Goal: Information Seeking & Learning: Learn about a topic

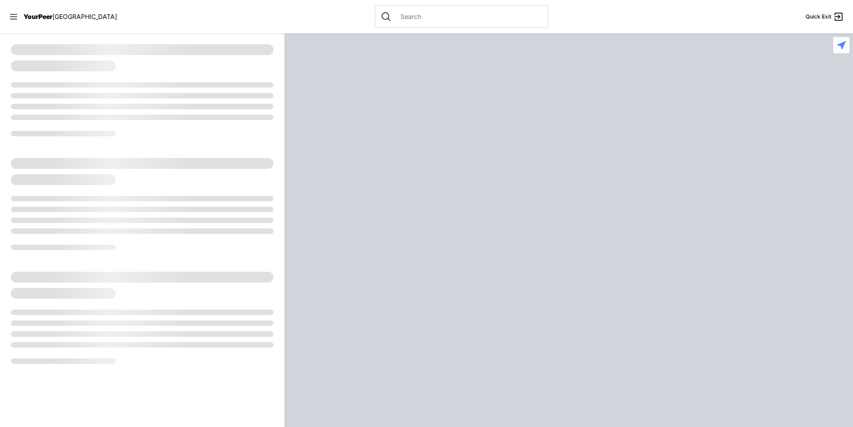
select select "recentlyUpdated"
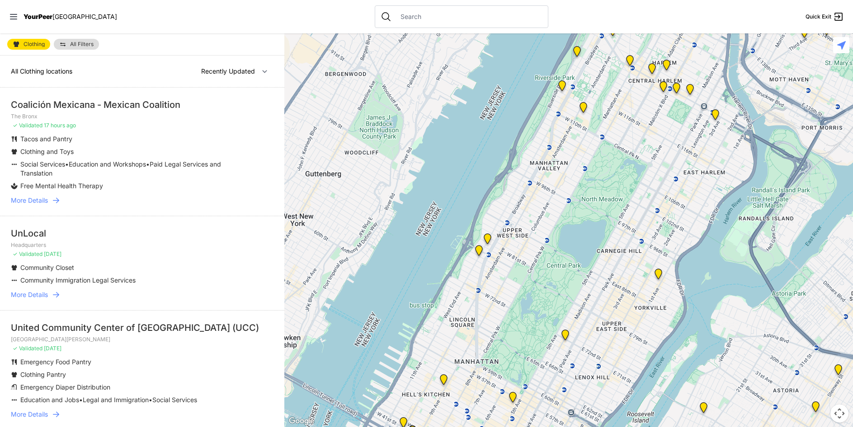
drag, startPoint x: 225, startPoint y: 32, endPoint x: 216, endPoint y: 35, distance: 10.6
click at [225, 32] on nav "YourPeer [GEOGRAPHIC_DATA] Quick Exit" at bounding box center [426, 16] width 853 height 33
click at [230, 73] on select "Nearby Recently Updated Most Services" at bounding box center [234, 71] width 78 height 17
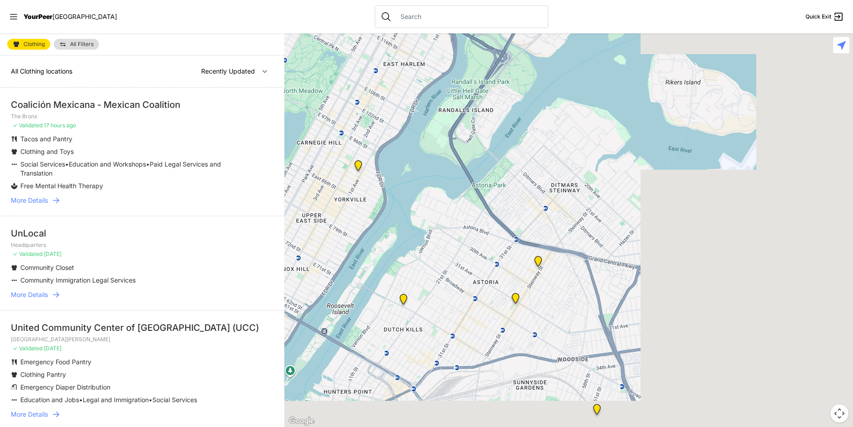
drag, startPoint x: 811, startPoint y: 197, endPoint x: 501, endPoint y: 81, distance: 330.9
click at [503, 84] on div at bounding box center [568, 230] width 568 height 394
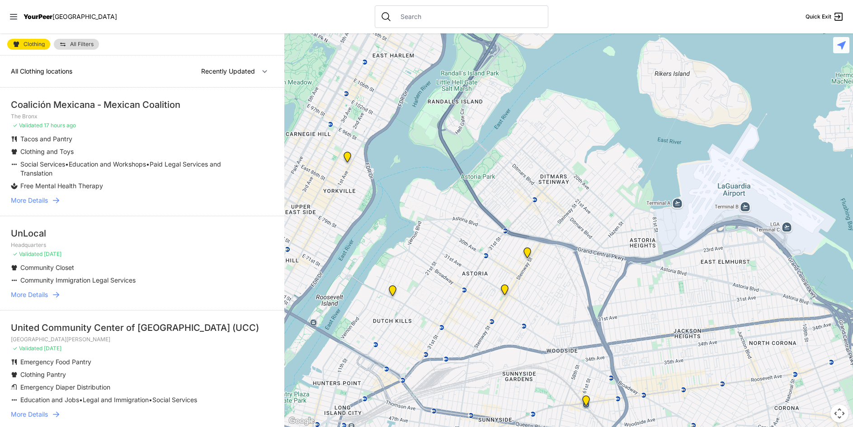
drag, startPoint x: 583, startPoint y: 256, endPoint x: 446, endPoint y: 136, distance: 182.5
click at [446, 138] on div at bounding box center [568, 230] width 568 height 394
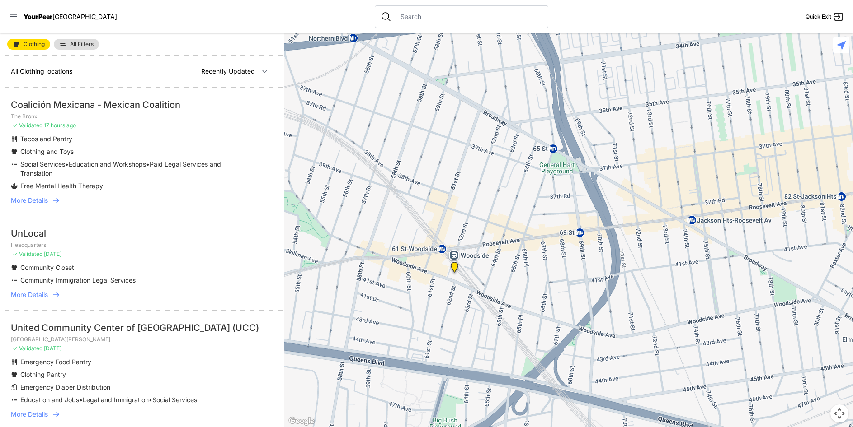
drag, startPoint x: 459, startPoint y: 264, endPoint x: 476, endPoint y: 215, distance: 52.6
click at [475, 216] on div at bounding box center [568, 230] width 568 height 394
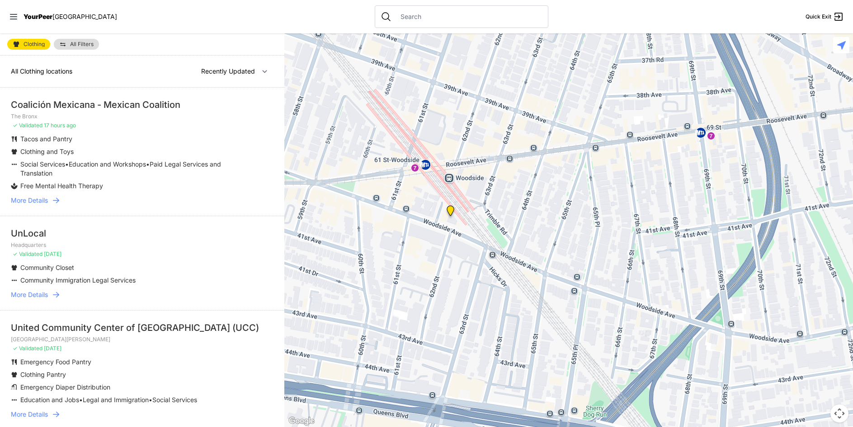
click at [452, 210] on img "Woodside Youth Drop-in Center" at bounding box center [450, 213] width 11 height 14
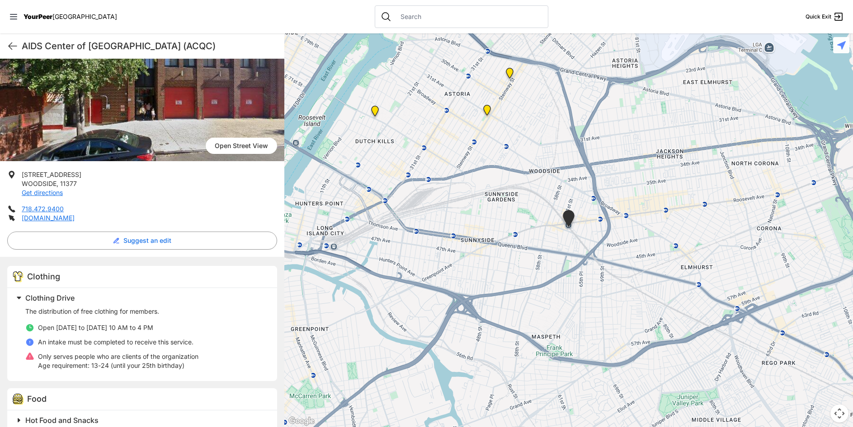
scroll to position [136, 0]
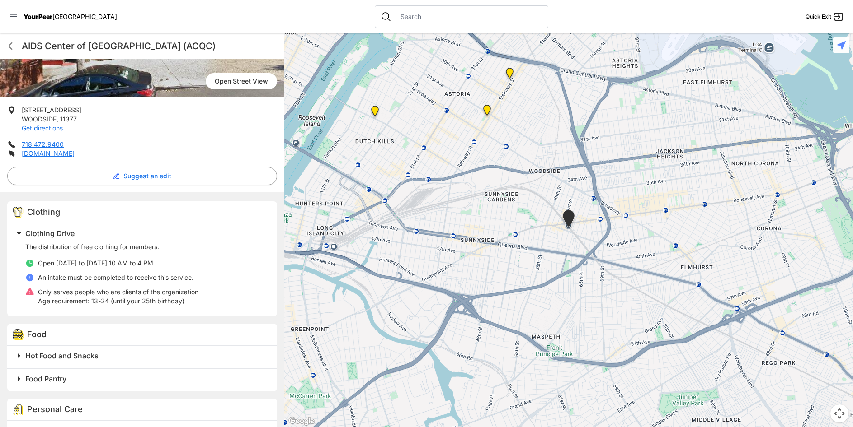
click at [190, 199] on div "Clothing Clothing Drive The distribution of free clothing for members. Open [DA…" at bounding box center [142, 386] width 284 height 387
click at [176, 200] on div "Clothing Clothing Drive The distribution of free clothing for members. Open [DA…" at bounding box center [142, 386] width 284 height 387
click at [190, 200] on div "Clothing Clothing Drive The distribution of free clothing for members. Open [DA…" at bounding box center [142, 386] width 284 height 387
click at [180, 198] on div "Clothing Clothing Drive The distribution of free clothing for members. Open [DA…" at bounding box center [142, 386] width 284 height 387
click at [191, 200] on div "Clothing Clothing Drive The distribution of free clothing for members. Open [DA…" at bounding box center [142, 386] width 284 height 387
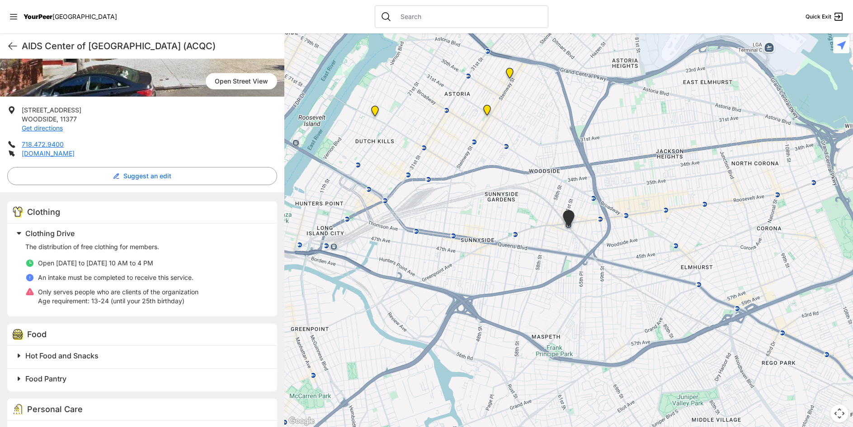
click at [182, 202] on div "Clothing" at bounding box center [142, 213] width 270 height 22
click at [193, 198] on div "Clothing Clothing Drive The distribution of free clothing for members. Open [DA…" at bounding box center [142, 386] width 284 height 387
click at [177, 199] on div "Clothing Clothing Drive The distribution of free clothing for members. Open [DA…" at bounding box center [142, 386] width 284 height 387
click at [198, 193] on div "Clothing Clothing Drive The distribution of free clothing for members. Open [DA…" at bounding box center [142, 386] width 284 height 387
click at [186, 195] on div "Clothing Clothing Drive The distribution of free clothing for members. Open [DA…" at bounding box center [142, 386] width 284 height 387
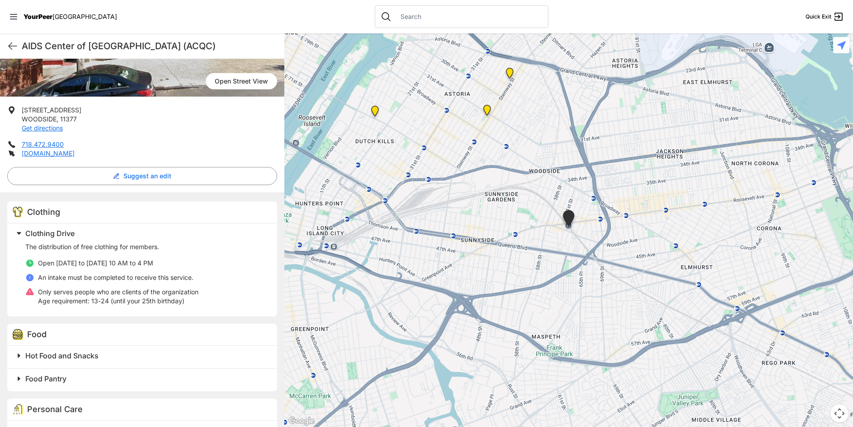
click at [207, 195] on div "Clothing Clothing Drive The distribution of free clothing for members. Open [DA…" at bounding box center [142, 386] width 284 height 387
click at [201, 197] on div "Clothing Clothing Drive The distribution of free clothing for members. Open [DA…" at bounding box center [142, 386] width 284 height 387
click at [210, 194] on div "Clothing Clothing Drive The distribution of free clothing for members. Open [DA…" at bounding box center [142, 386] width 284 height 387
click at [202, 194] on div "Clothing Clothing Drive The distribution of free clothing for members. Open [DA…" at bounding box center [142, 386] width 284 height 387
click at [215, 193] on div "Clothing Clothing Drive The distribution of free clothing for members. Open [DA…" at bounding box center [142, 386] width 284 height 387
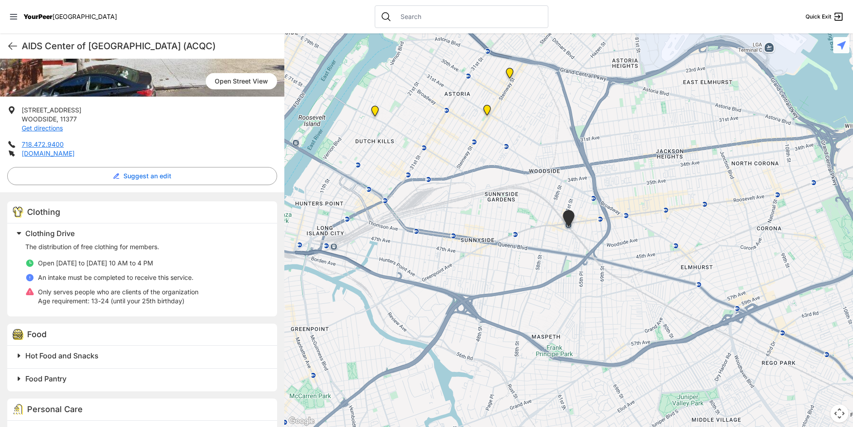
click at [202, 193] on div "Clothing Clothing Drive The distribution of free clothing for members. Open [DA…" at bounding box center [142, 386] width 284 height 387
click at [212, 193] on div "Clothing Clothing Drive The distribution of free clothing for members. Open [DA…" at bounding box center [142, 386] width 284 height 387
click at [201, 195] on div "Clothing Clothing Drive The distribution of free clothing for members. Open [DA…" at bounding box center [142, 386] width 284 height 387
click at [211, 193] on div "Clothing Clothing Drive The distribution of free clothing for members. Open [DA…" at bounding box center [142, 386] width 284 height 387
click at [204, 196] on div "Clothing Clothing Drive The distribution of free clothing for members. Open [DA…" at bounding box center [142, 386] width 284 height 387
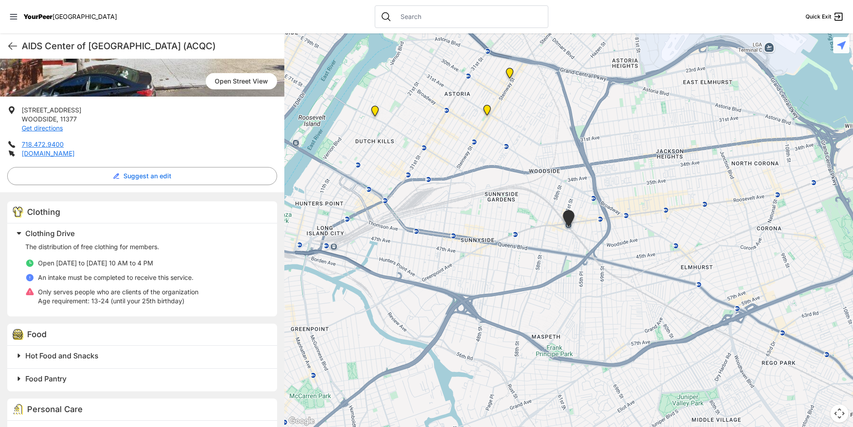
click at [213, 193] on div "Clothing Clothing Drive The distribution of free clothing for members. Open [DA…" at bounding box center [142, 386] width 284 height 387
click at [200, 196] on div "Clothing Clothing Drive The distribution of free clothing for members. Open [DA…" at bounding box center [142, 386] width 284 height 387
click at [211, 195] on div "Clothing Clothing Drive The distribution of free clothing for members. Open [DA…" at bounding box center [142, 386] width 284 height 387
click at [206, 197] on div "Clothing Clothing Drive The distribution of free clothing for members. Open [DA…" at bounding box center [142, 386] width 284 height 387
click at [209, 197] on div "Clothing Clothing Drive The distribution of free clothing for members. Open [DA…" at bounding box center [142, 386] width 284 height 387
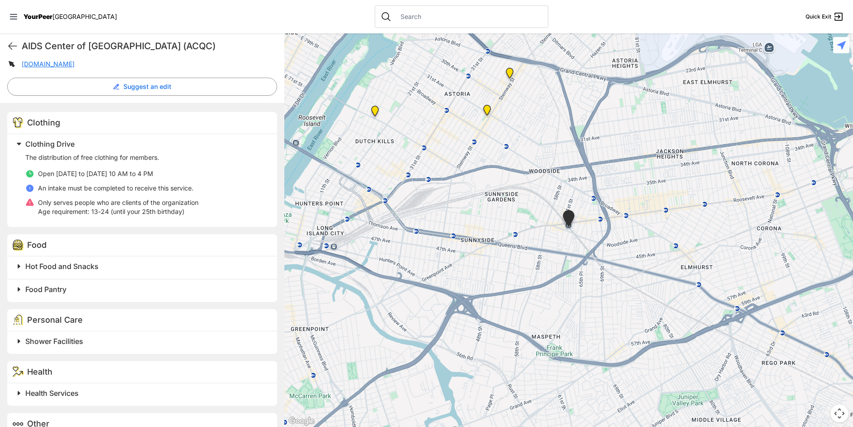
scroll to position [226, 0]
click at [113, 266] on h2 "Hot Food and Snacks" at bounding box center [145, 265] width 241 height 11
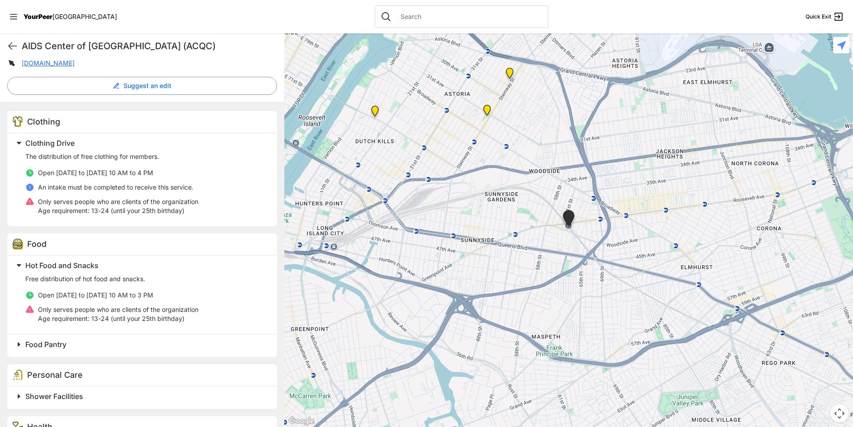
click at [127, 344] on h2 "Food Pantry" at bounding box center [145, 344] width 241 height 11
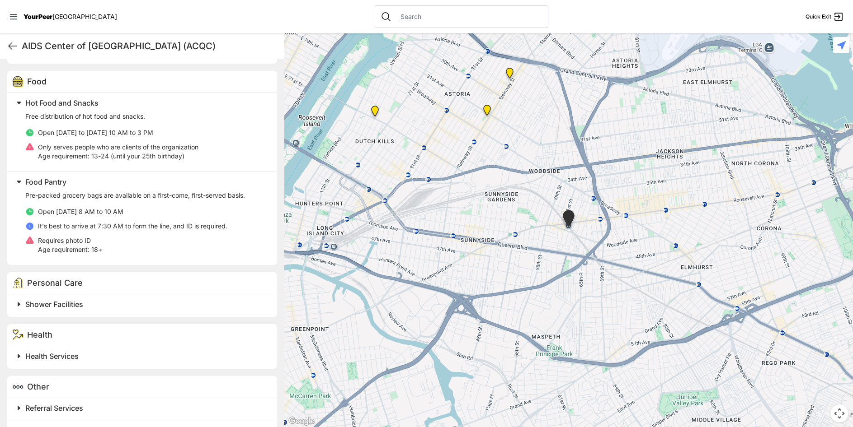
scroll to position [414, 0]
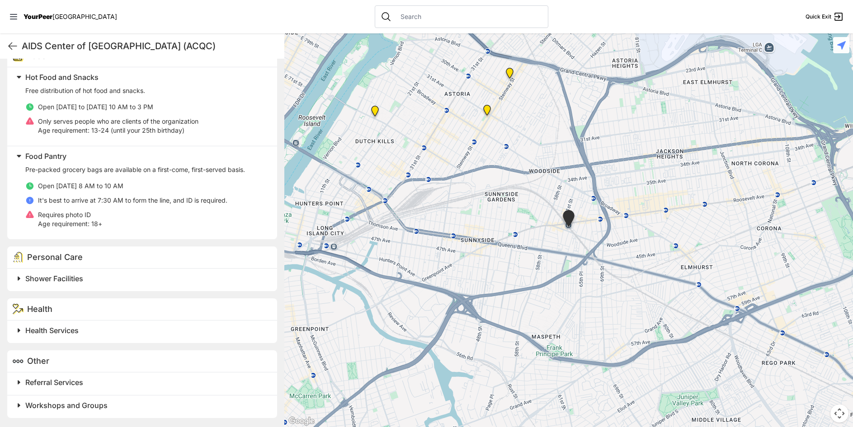
click at [111, 268] on div "Personal Care" at bounding box center [142, 258] width 270 height 22
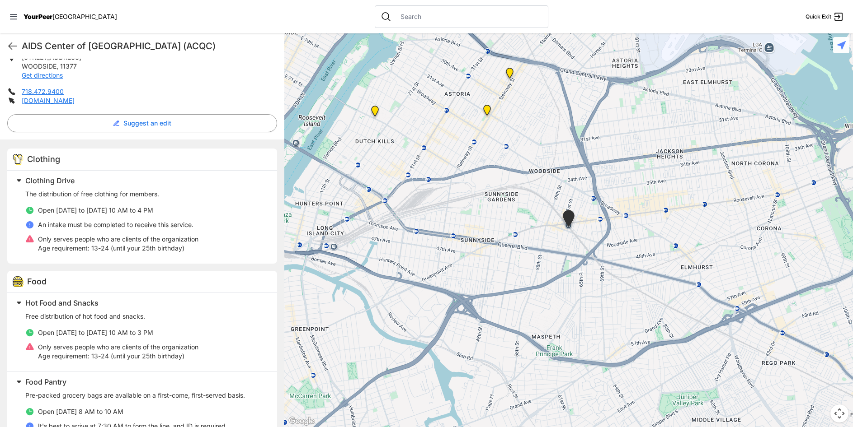
scroll to position [369, 0]
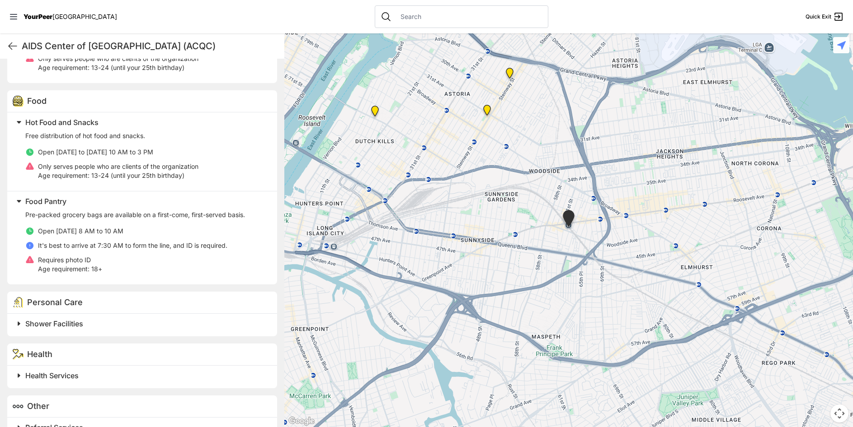
click at [92, 324] on h2 "Shower Facilities" at bounding box center [145, 324] width 241 height 11
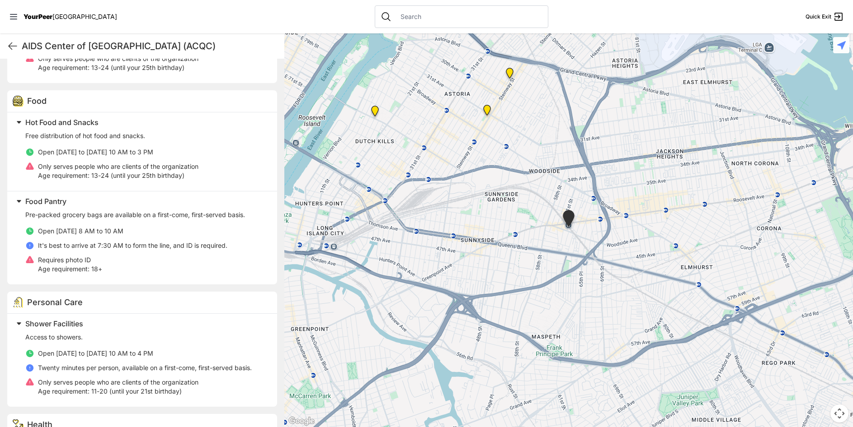
scroll to position [485, 0]
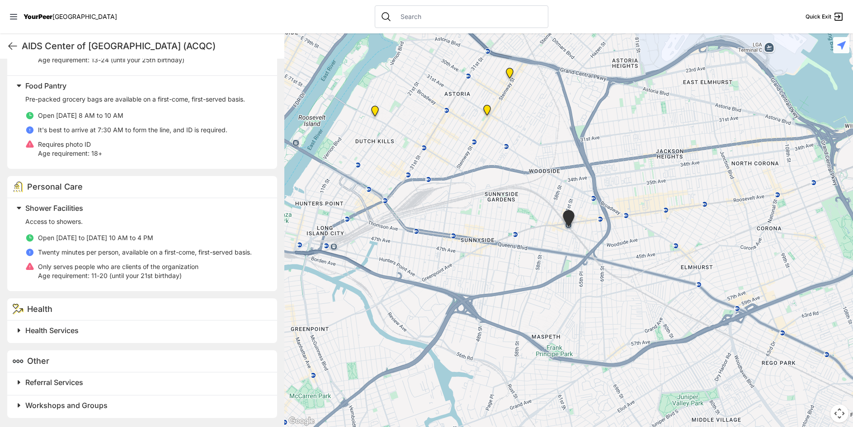
click at [111, 327] on h2 "Health Services" at bounding box center [145, 330] width 241 height 11
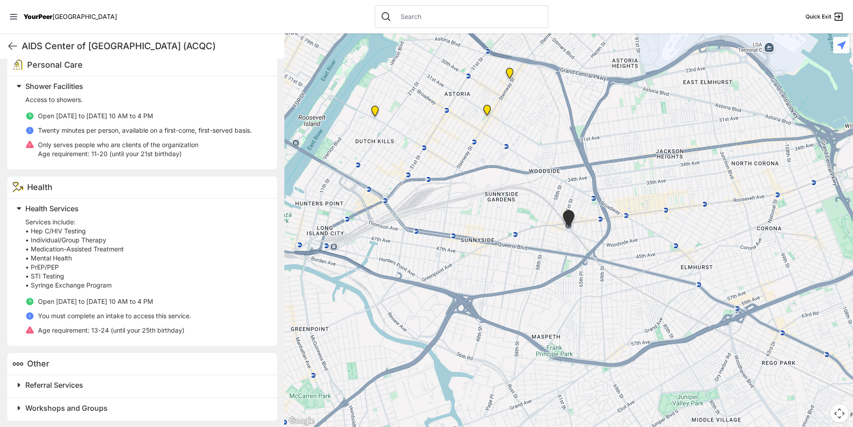
scroll to position [610, 0]
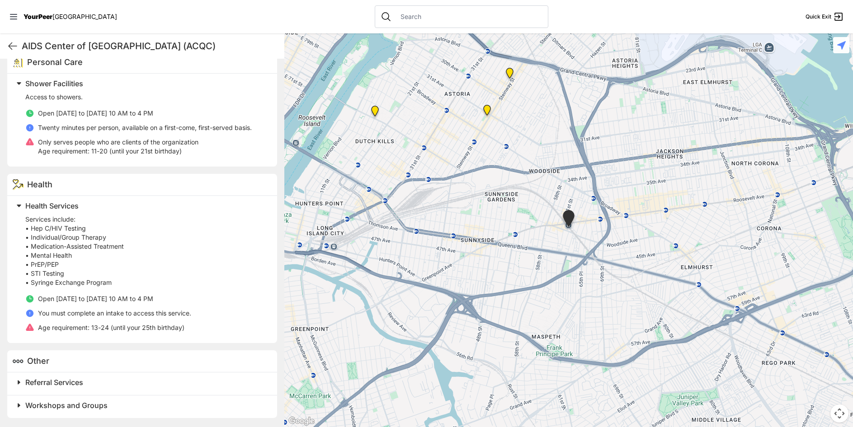
click at [168, 181] on div "Health" at bounding box center [142, 185] width 270 height 22
click at [163, 180] on div "Health" at bounding box center [142, 185] width 270 height 22
click at [180, 176] on div "Health" at bounding box center [142, 185] width 270 height 22
click at [167, 181] on div "Health" at bounding box center [142, 185] width 270 height 22
click at [174, 183] on div "Health" at bounding box center [142, 185] width 270 height 22
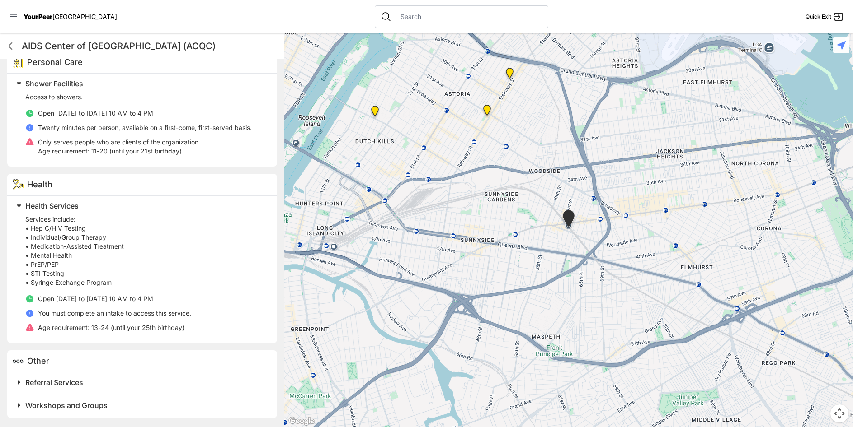
click at [164, 179] on div "Health" at bounding box center [142, 185] width 270 height 22
click at [177, 183] on div "Health" at bounding box center [142, 185] width 270 height 22
click at [166, 185] on div "Health" at bounding box center [142, 185] width 270 height 22
click at [174, 182] on div "Health" at bounding box center [142, 185] width 270 height 22
click at [164, 375] on div "Referral Services" at bounding box center [142, 384] width 270 height 23
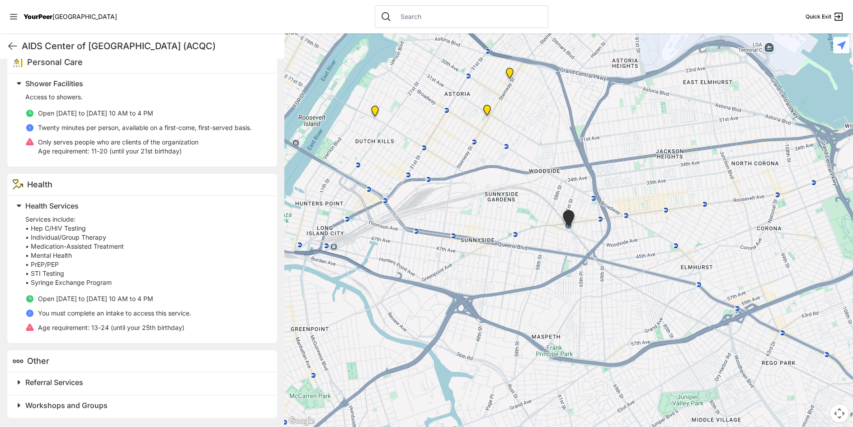
click at [164, 377] on h2 "Referral Services" at bounding box center [145, 382] width 241 height 11
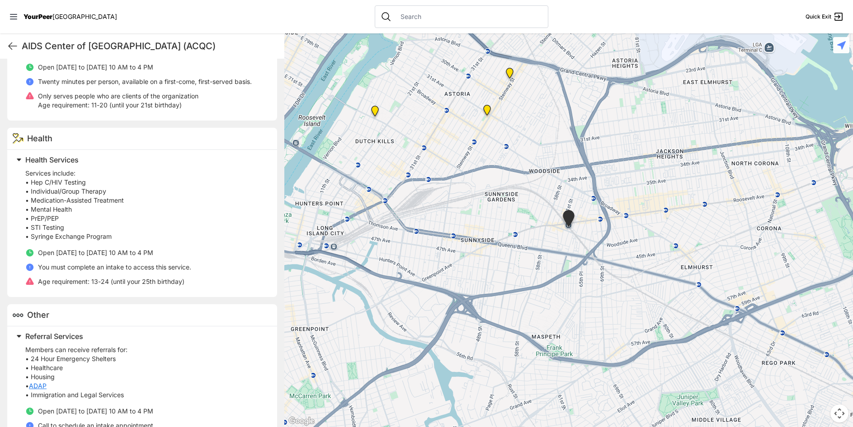
scroll to position [716, 0]
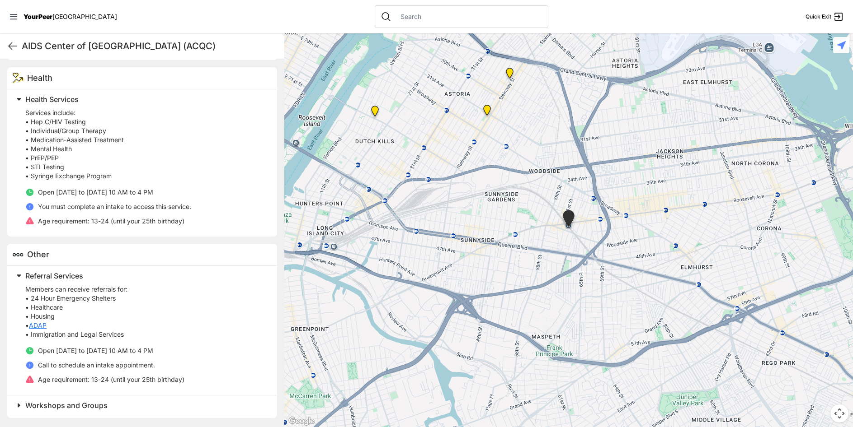
click at [165, 404] on h2 "Workshops and Groups" at bounding box center [145, 405] width 241 height 11
